Goal: Find specific page/section: Find specific page/section

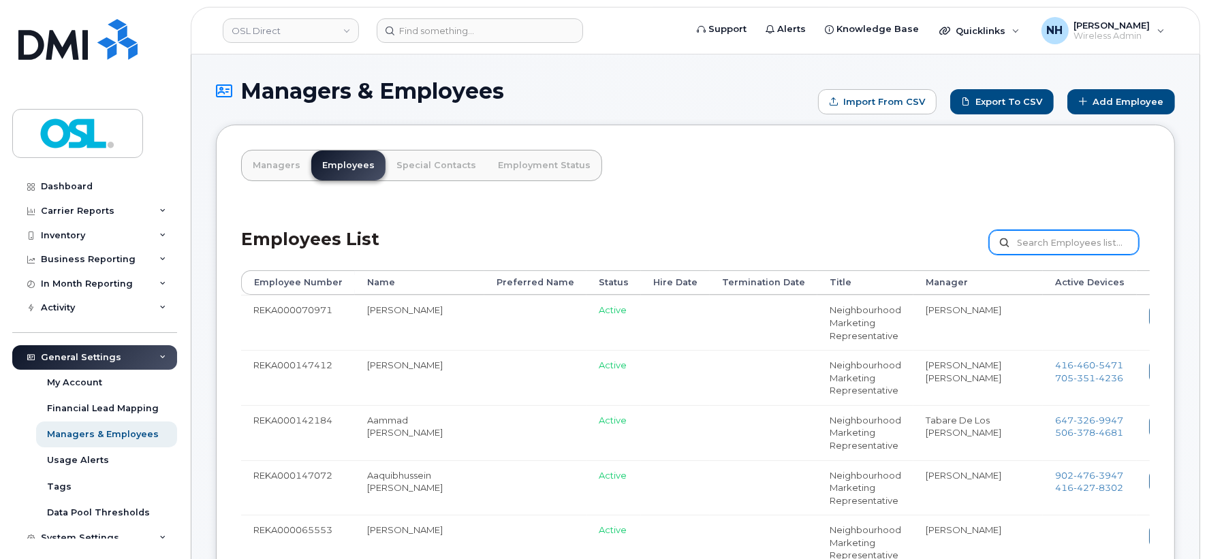
click at [1072, 238] on input "text" at bounding box center [1064, 242] width 150 height 25
paste input "REKA000004752"
type input "REKA000004752"
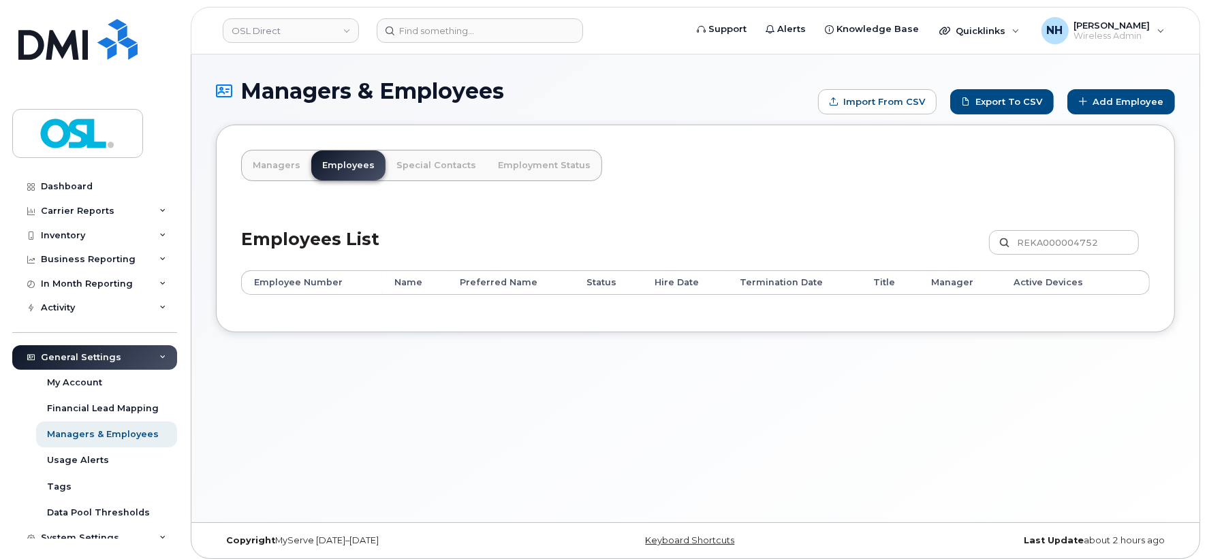
click at [873, 324] on div "Managers Employees Special Contacts Employment Status Employees List REKA000004…" at bounding box center [695, 229] width 959 height 208
click at [1061, 227] on div "Employees List REKA000004752 Customize Filter Refresh Export" at bounding box center [695, 238] width 909 height 65
click at [1041, 244] on input "REKA000004752" at bounding box center [1064, 242] width 150 height 25
paste input "Qasim"
type input "Qasim"
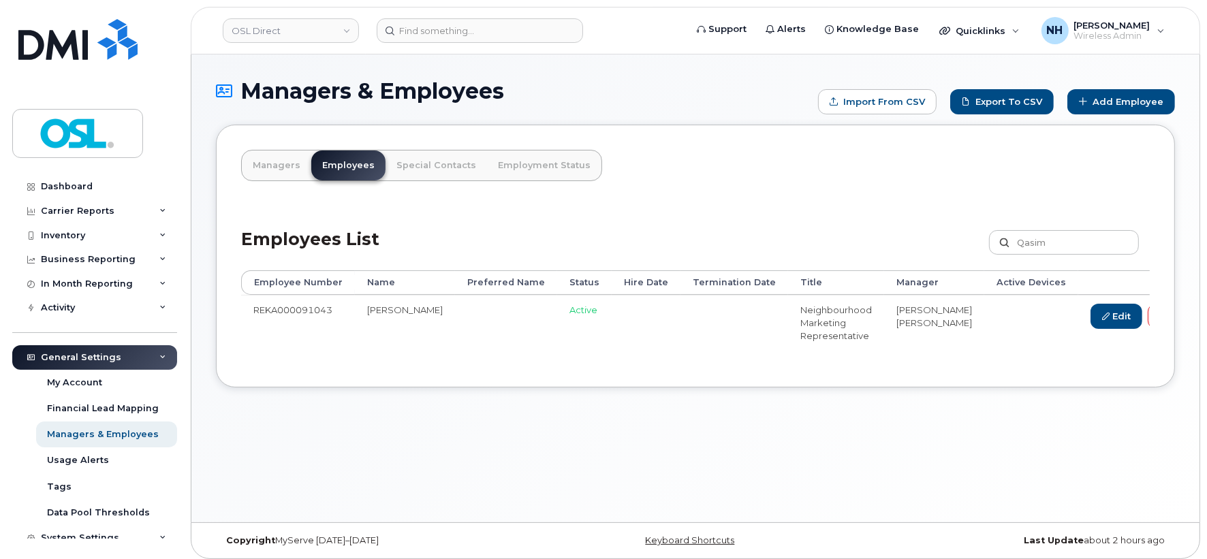
click at [762, 399] on div "Managers & Employees Import from CSV Export to CSV Add Employee Managers Employ…" at bounding box center [695, 289] width 1008 height 468
